Goal: Find specific page/section: Find specific page/section

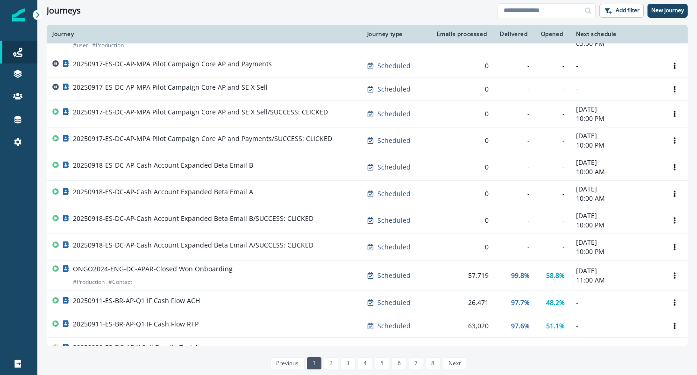
scroll to position [52, 0]
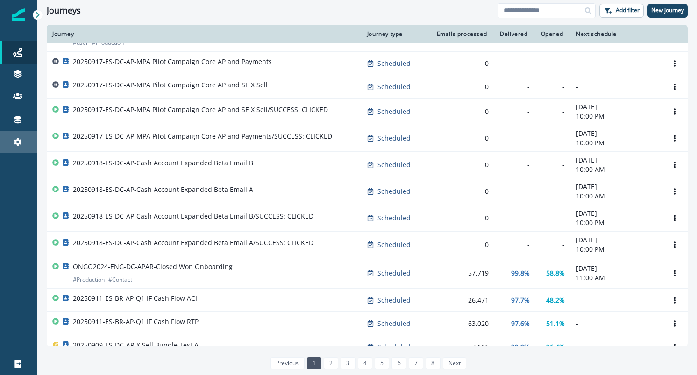
click at [19, 142] on icon at bounding box center [17, 141] width 9 height 9
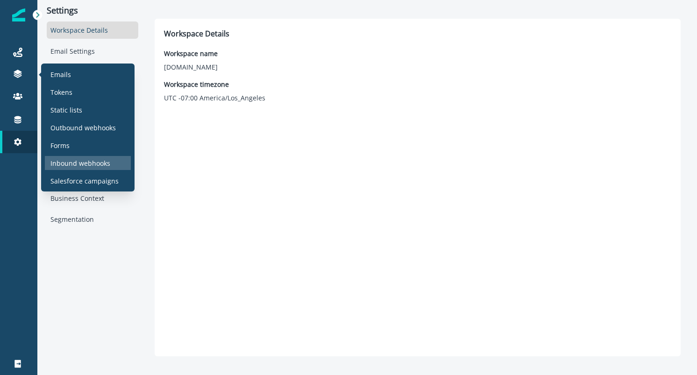
click at [99, 166] on p "Inbound webhooks" at bounding box center [80, 163] width 60 height 10
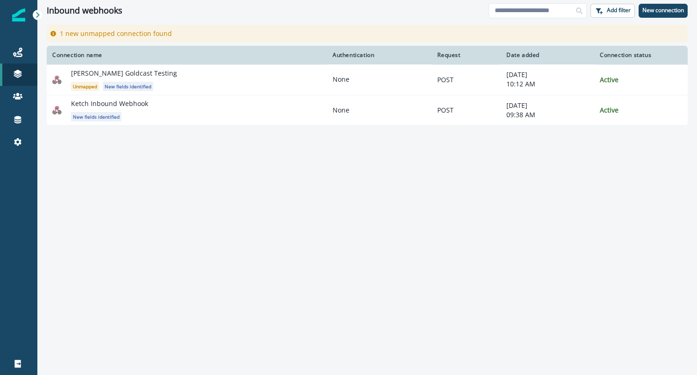
click at [359, 226] on div "Connection name Authentication Request Date added Connection status [PERSON_NAM…" at bounding box center [367, 210] width 660 height 329
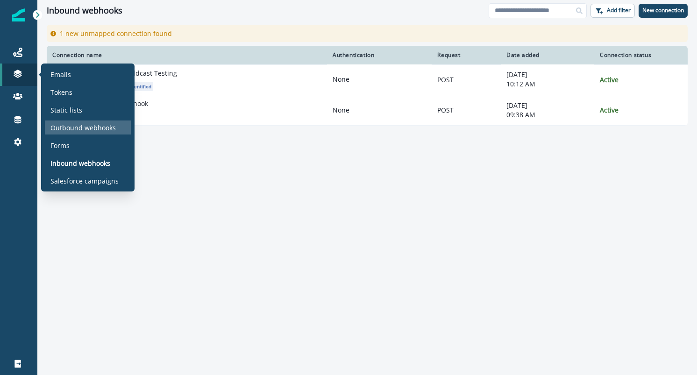
click at [107, 127] on p "Outbound webhooks" at bounding box center [82, 128] width 65 height 10
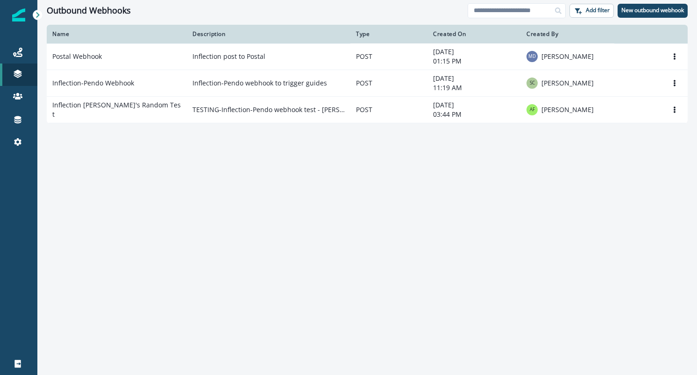
click at [269, 199] on div "Name Description Type Created On Created By Postal Webhook Inflection post to P…" at bounding box center [367, 200] width 660 height 350
